Goal: Task Accomplishment & Management: Use online tool/utility

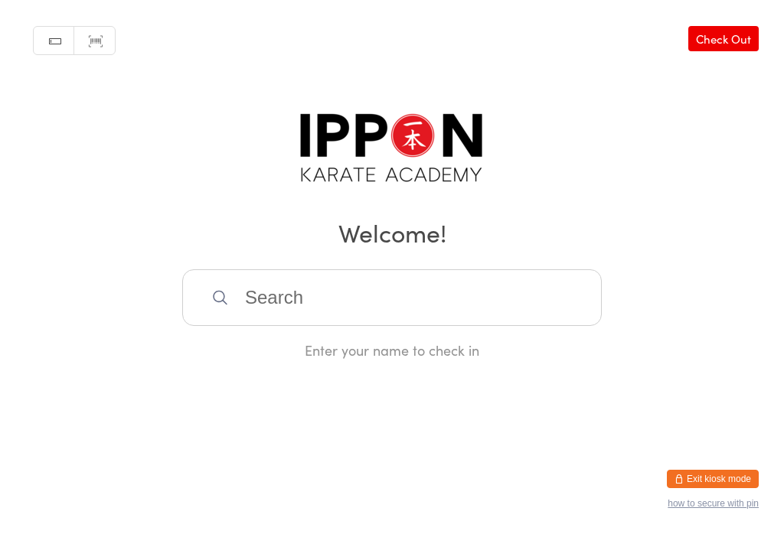
click at [692, 279] on div "Manual search Scanner input Check Out Welcome! Enter your name to check in" at bounding box center [392, 180] width 784 height 360
click at [727, 465] on html "You have now entered Kiosk Mode. Members will be able to check themselves in us…" at bounding box center [392, 267] width 784 height 534
click at [733, 477] on button "Exit kiosk mode" at bounding box center [713, 479] width 92 height 18
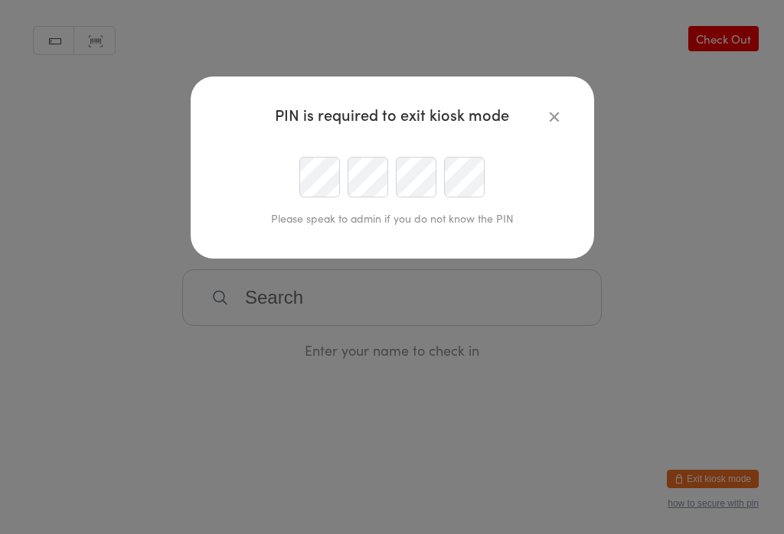
click at [551, 116] on icon "button" at bounding box center [554, 116] width 17 height 17
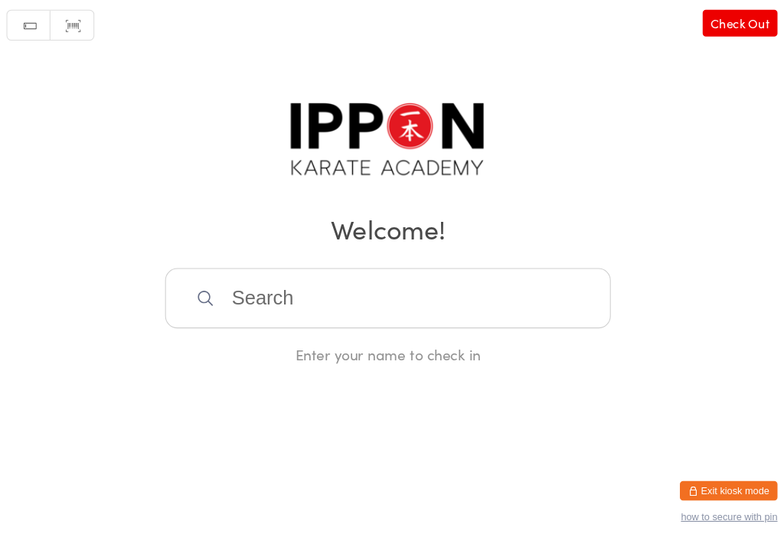
click at [413, 297] on input "search" at bounding box center [392, 297] width 420 height 57
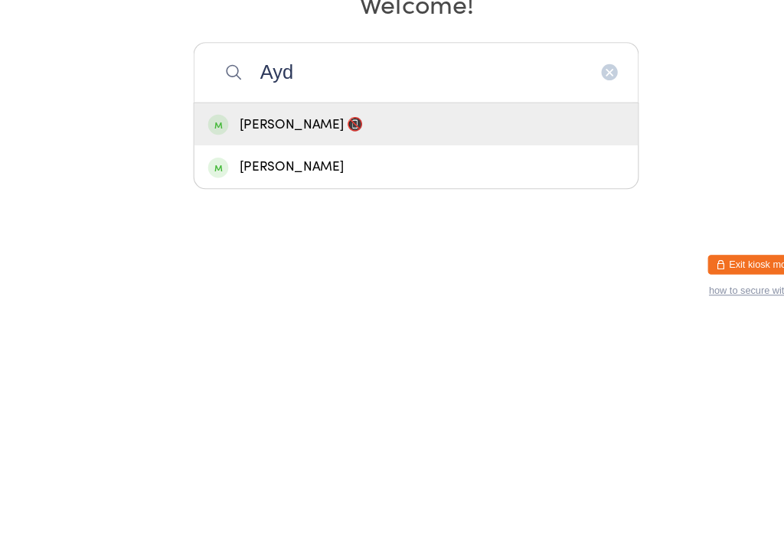
type input "Ayd"
click at [338, 337] on div "[PERSON_NAME] 📵" at bounding box center [392, 347] width 392 height 21
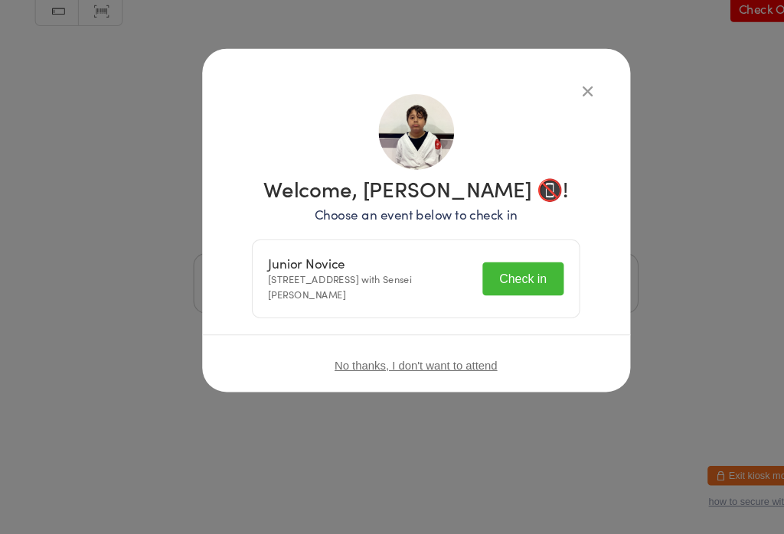
click at [494, 278] on button "Check in" at bounding box center [493, 293] width 77 height 31
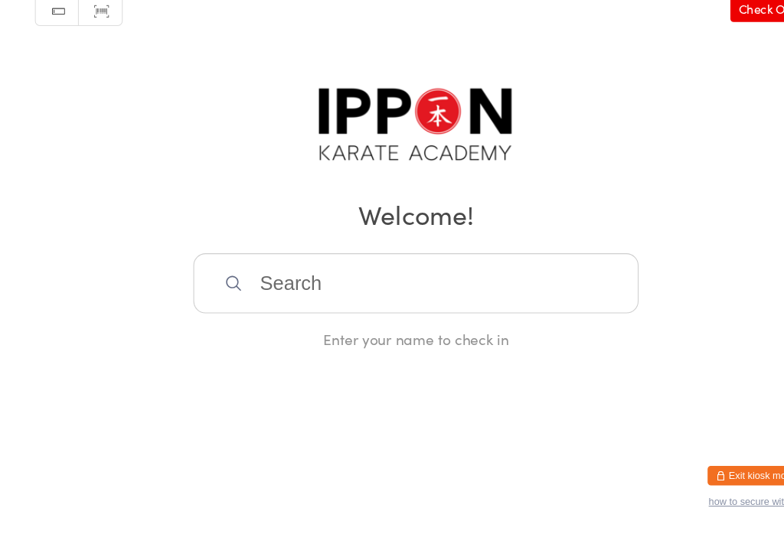
click at [478, 269] on input "search" at bounding box center [392, 297] width 420 height 57
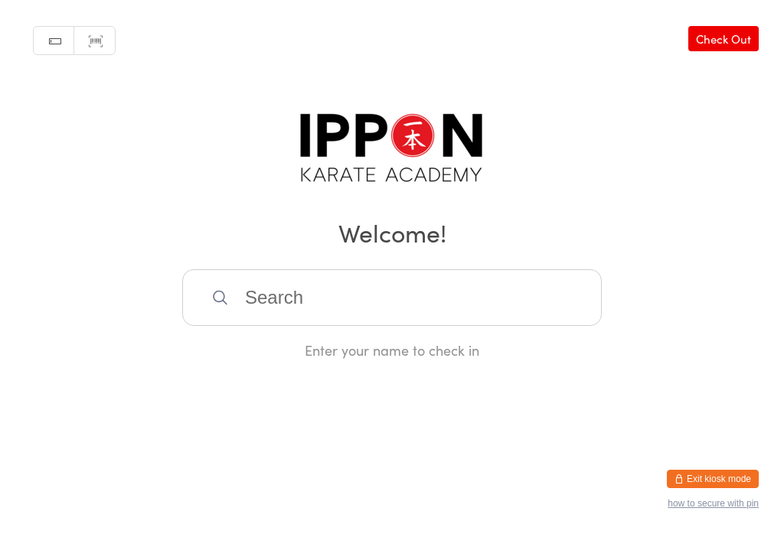
click at [426, 284] on input "search" at bounding box center [392, 297] width 420 height 57
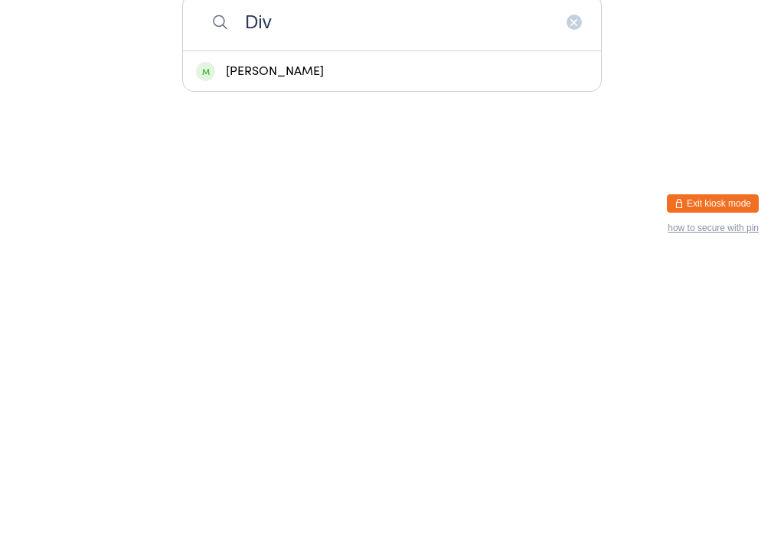
type input "Div"
click at [289, 337] on div "[PERSON_NAME]" at bounding box center [392, 347] width 392 height 21
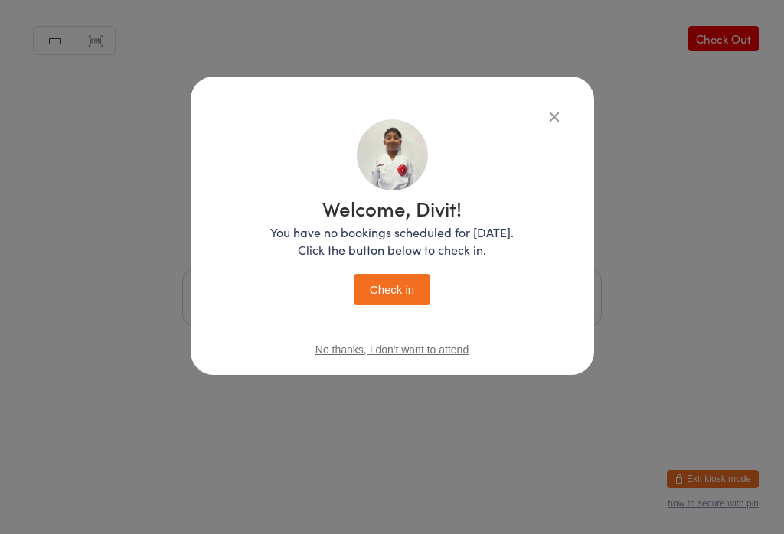
click at [380, 294] on button "Check in" at bounding box center [392, 289] width 77 height 31
